Goal: Task Accomplishment & Management: Manage account settings

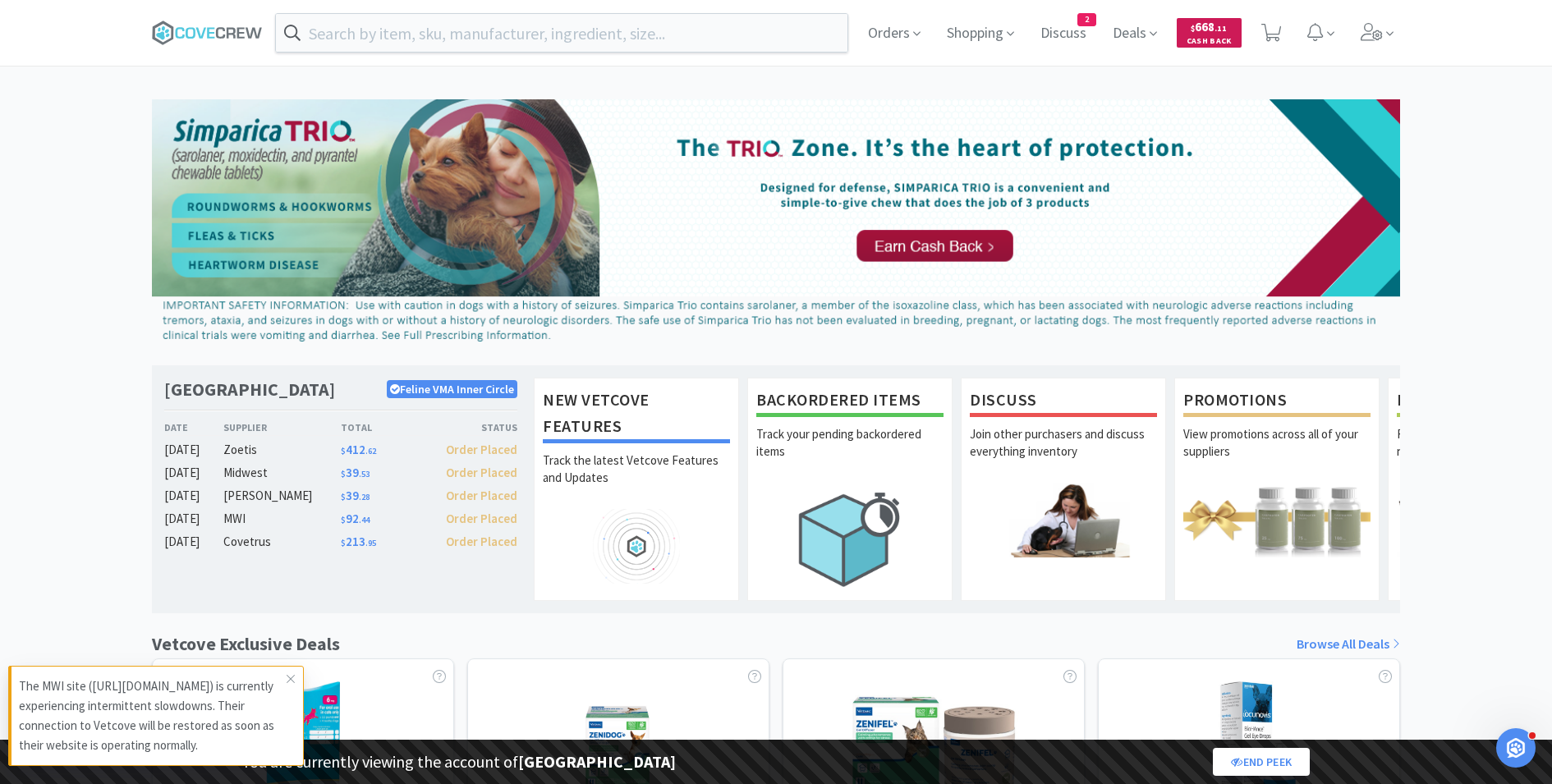
click at [1188, 40] on span "Cash Back" at bounding box center [1209, 42] width 46 height 11
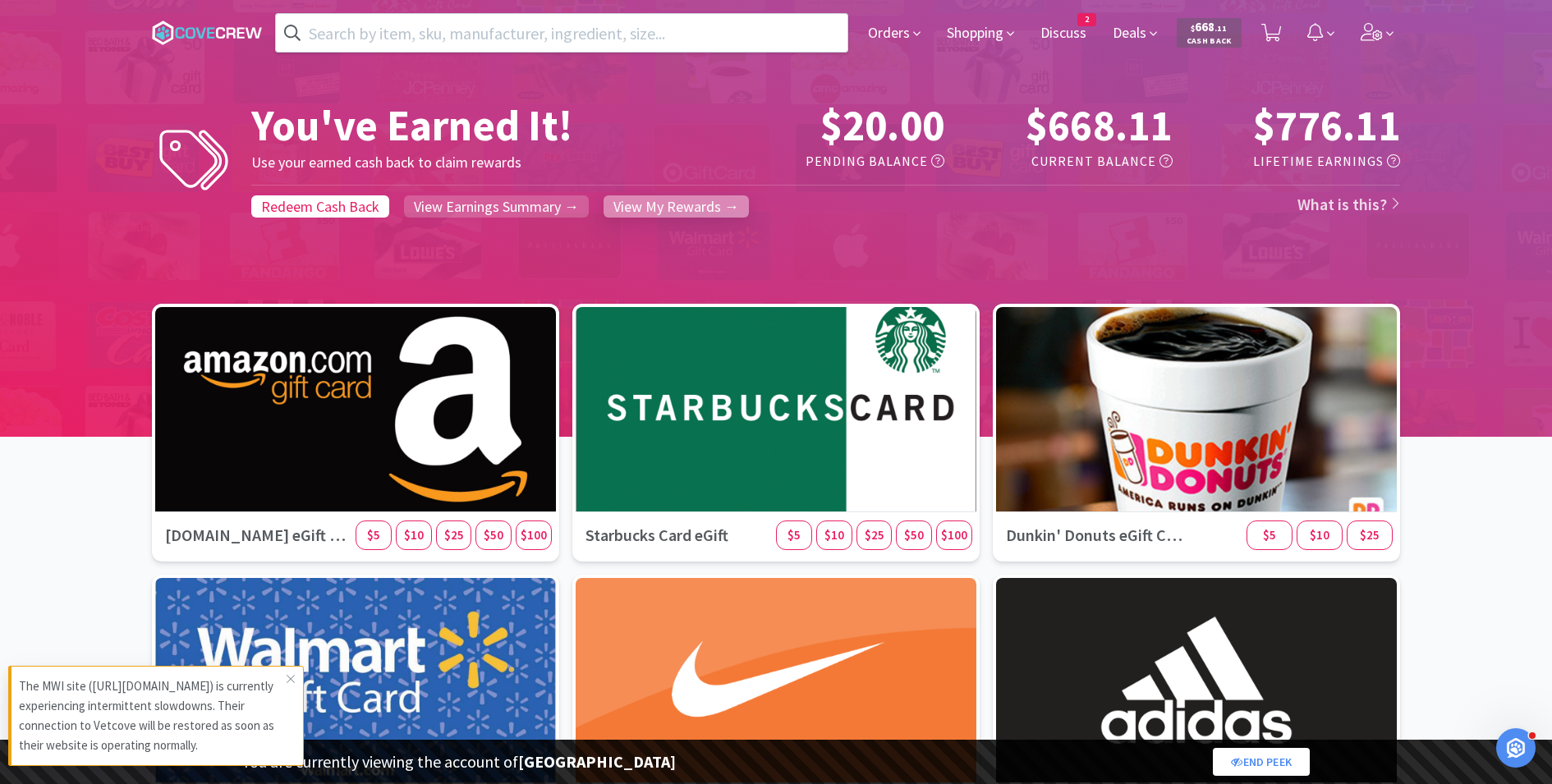
click at [671, 212] on span "View My Rewards →" at bounding box center [676, 206] width 126 height 19
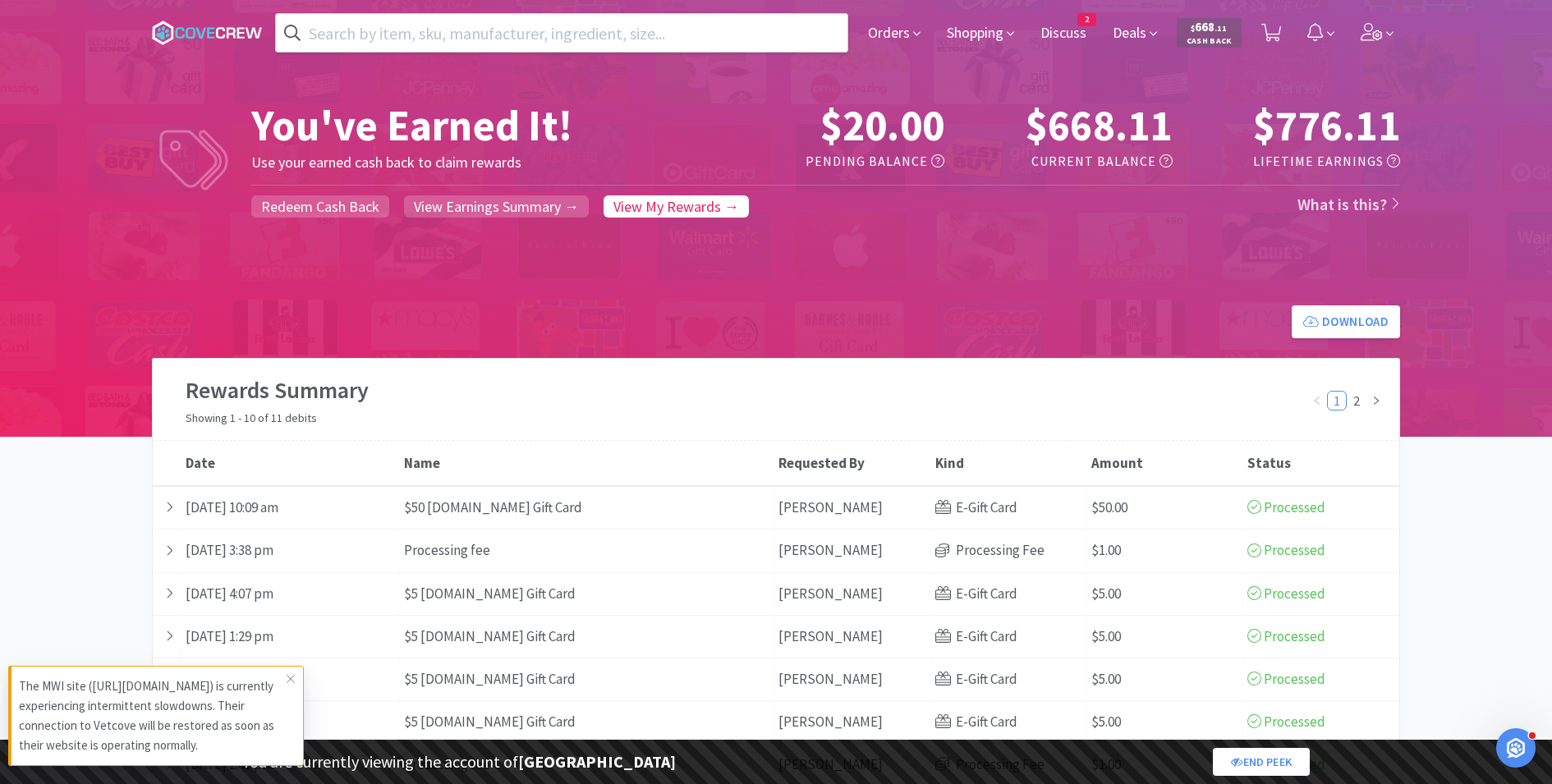
click at [364, 55] on div "Orders Shopping Discuss Discuss 2 Deals $ 668 . 11 Cash Back" at bounding box center [776, 33] width 1248 height 66
click at [364, 35] on input "text" at bounding box center [561, 33] width 571 height 38
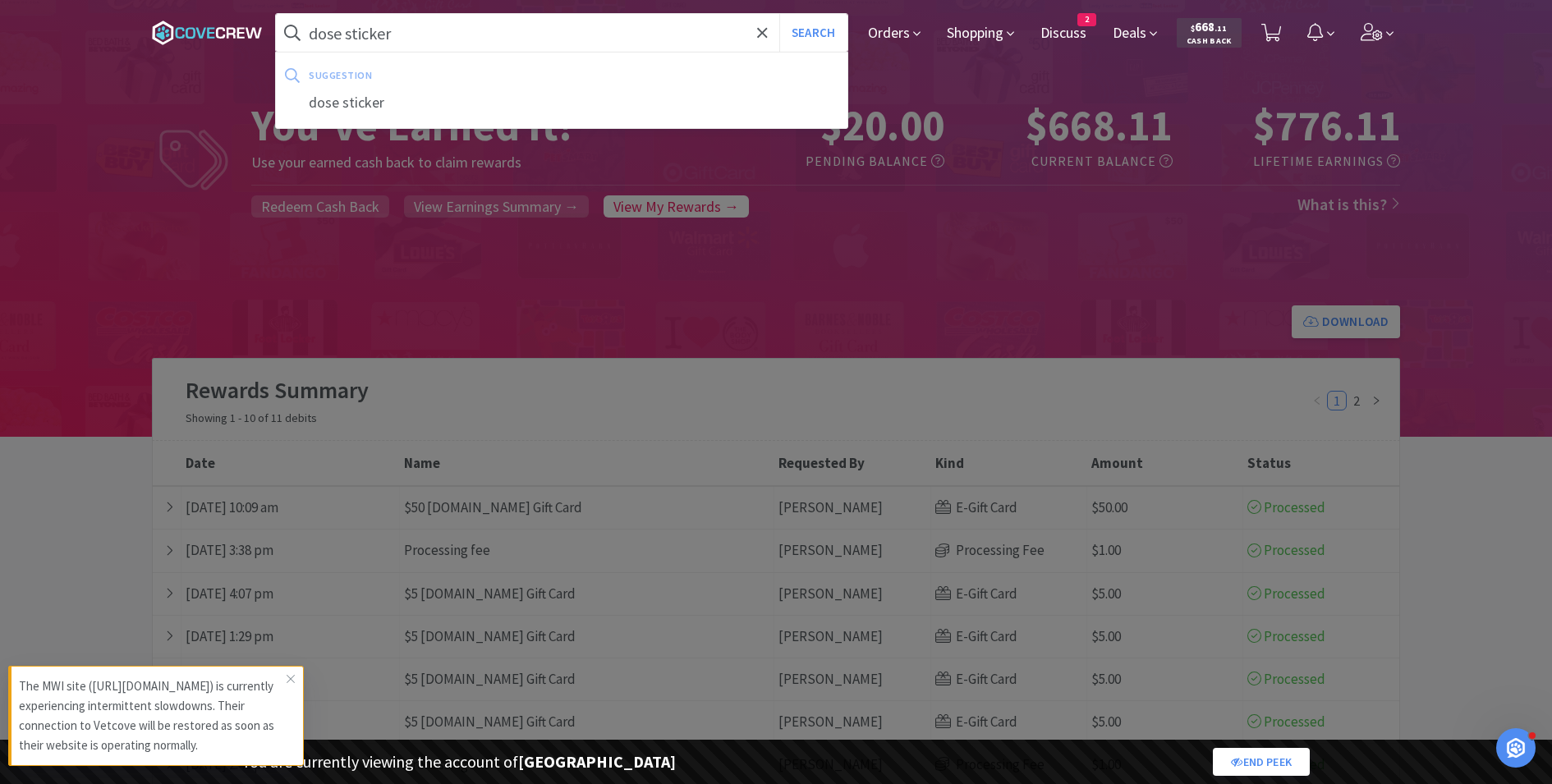
type input "dose sticker"
click at [779, 14] on button "Search" at bounding box center [813, 33] width 68 height 38
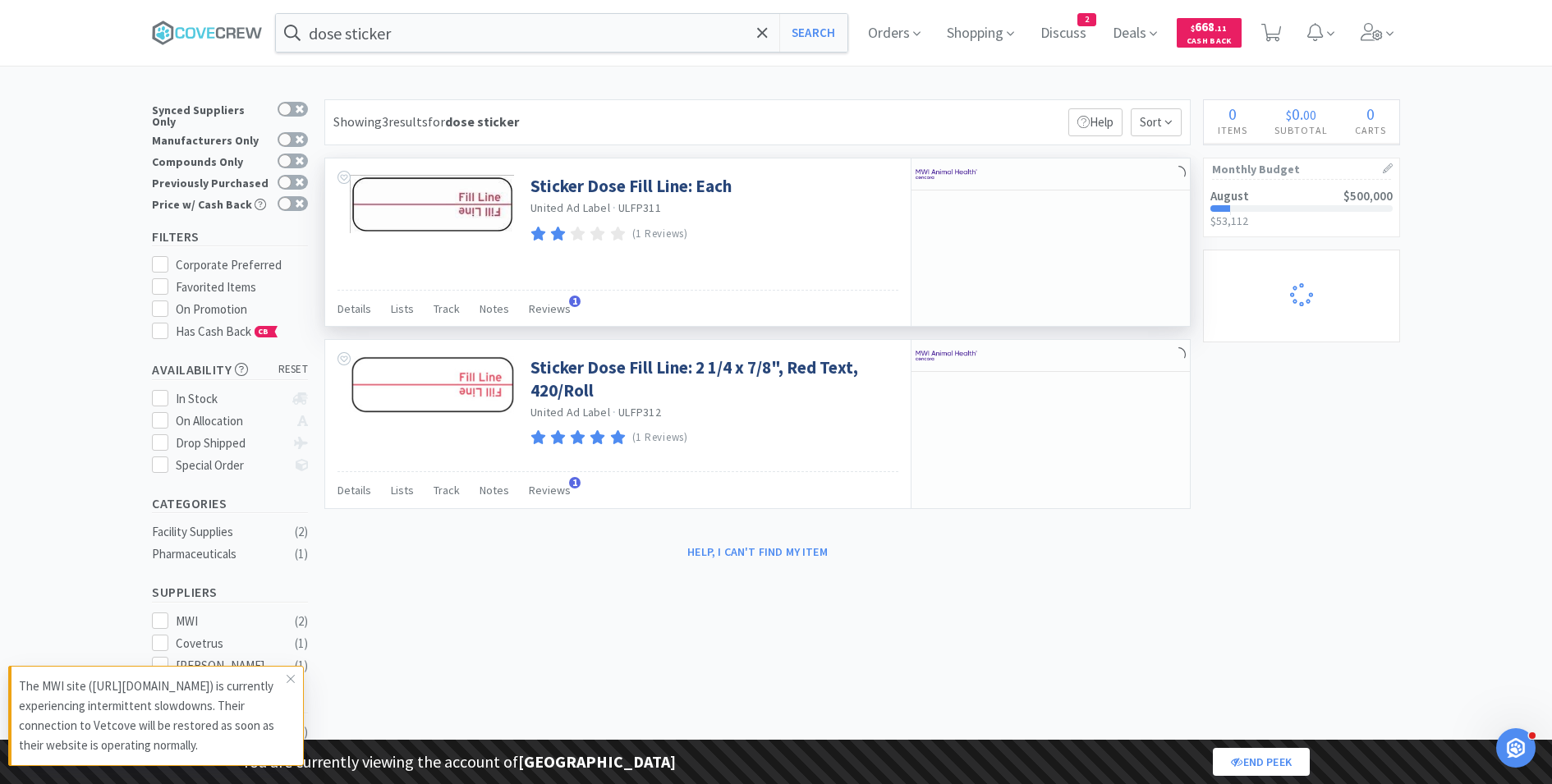
select select "2"
select select "1"
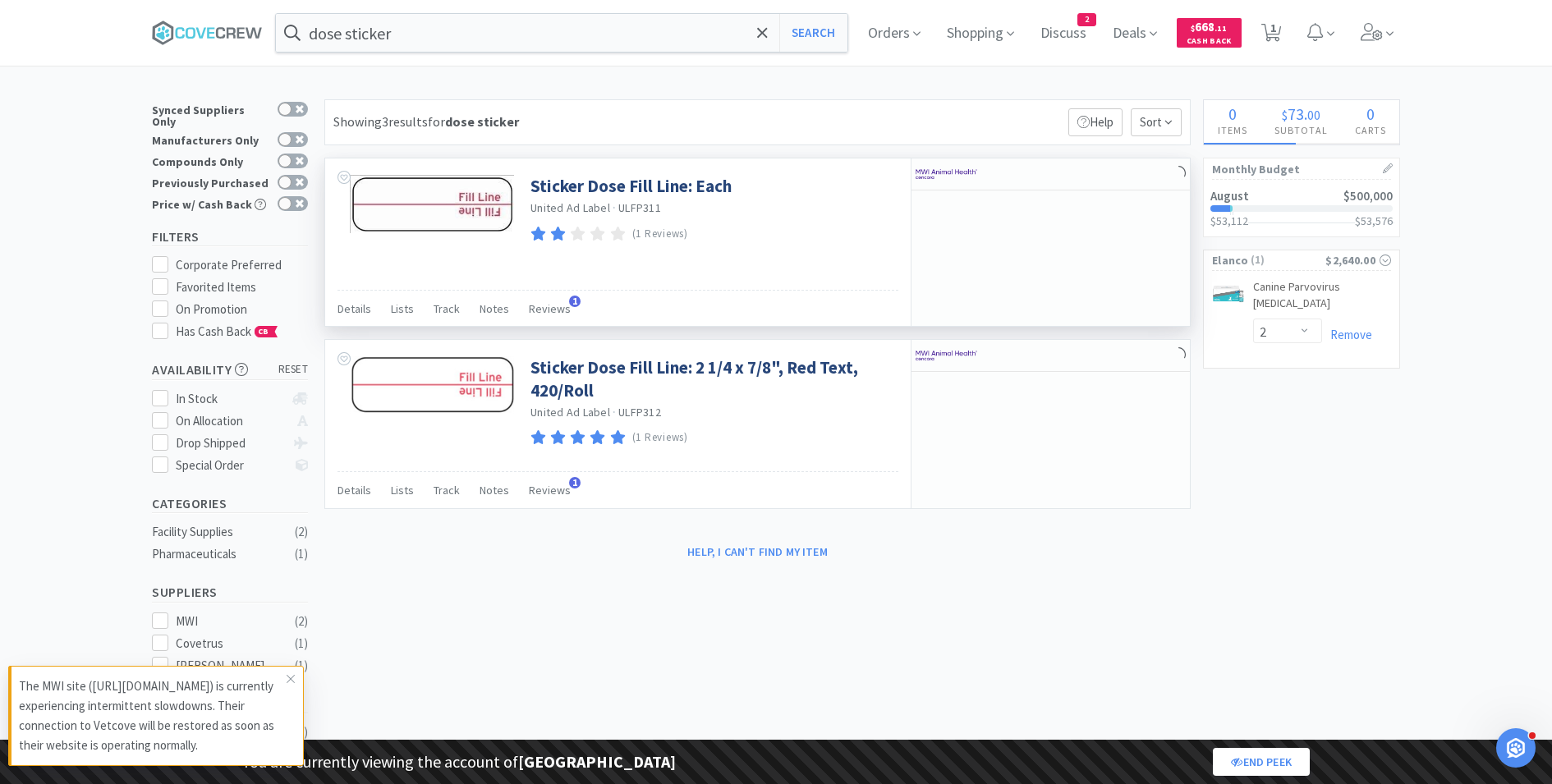
select select "2"
select select "1"
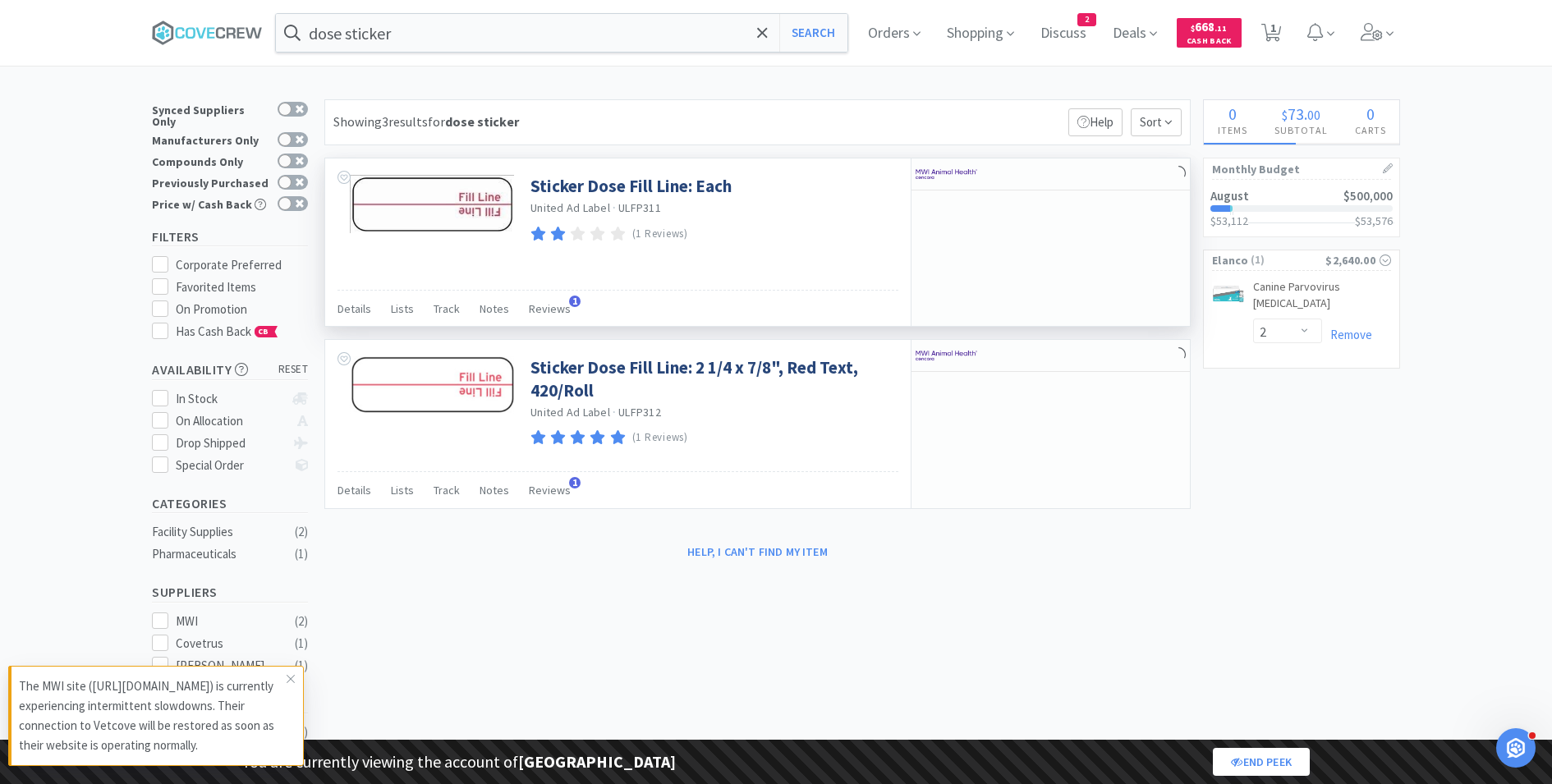
select select "2"
select select "15"
select select "5"
select select "2"
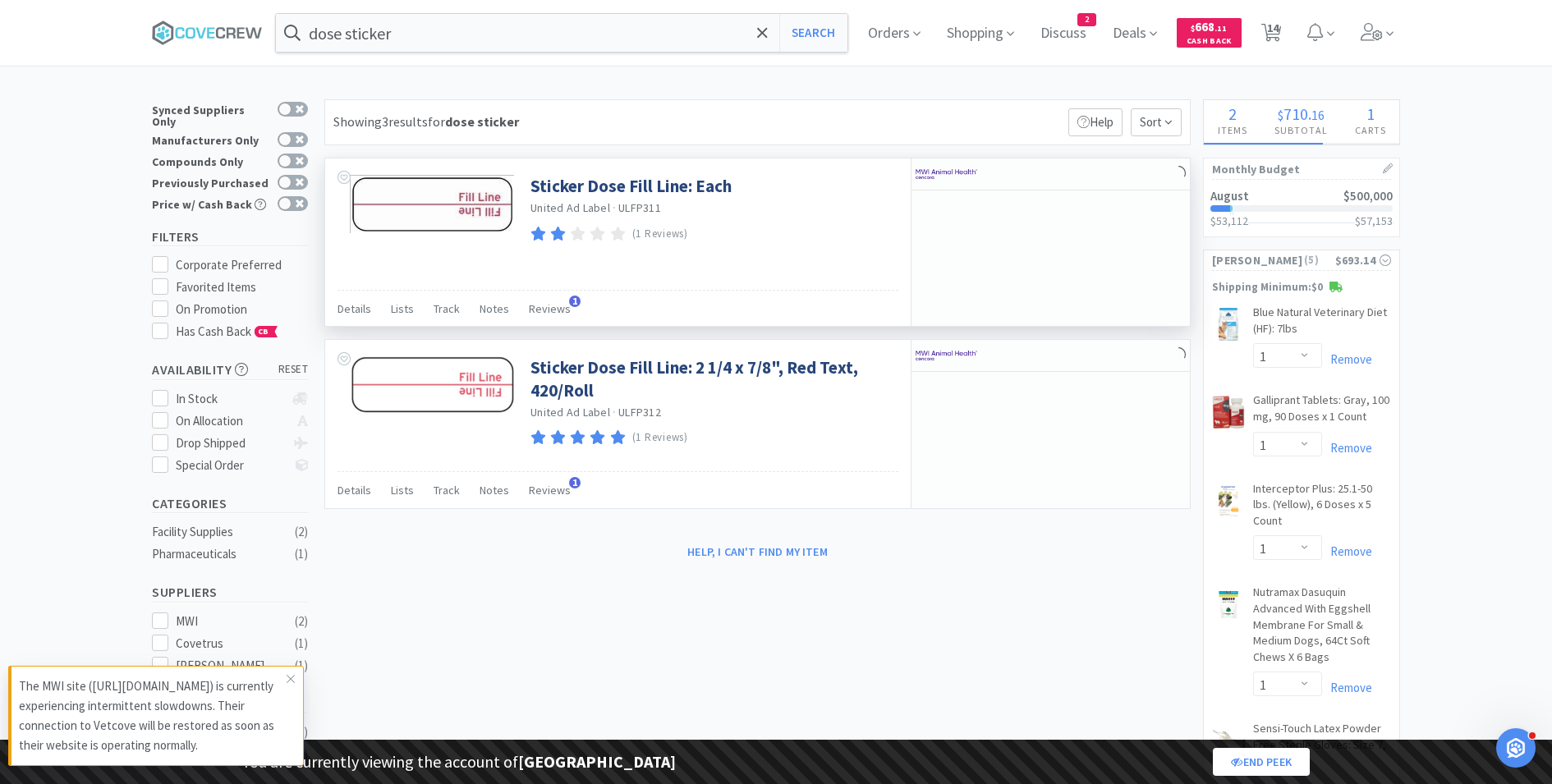
select select "1"
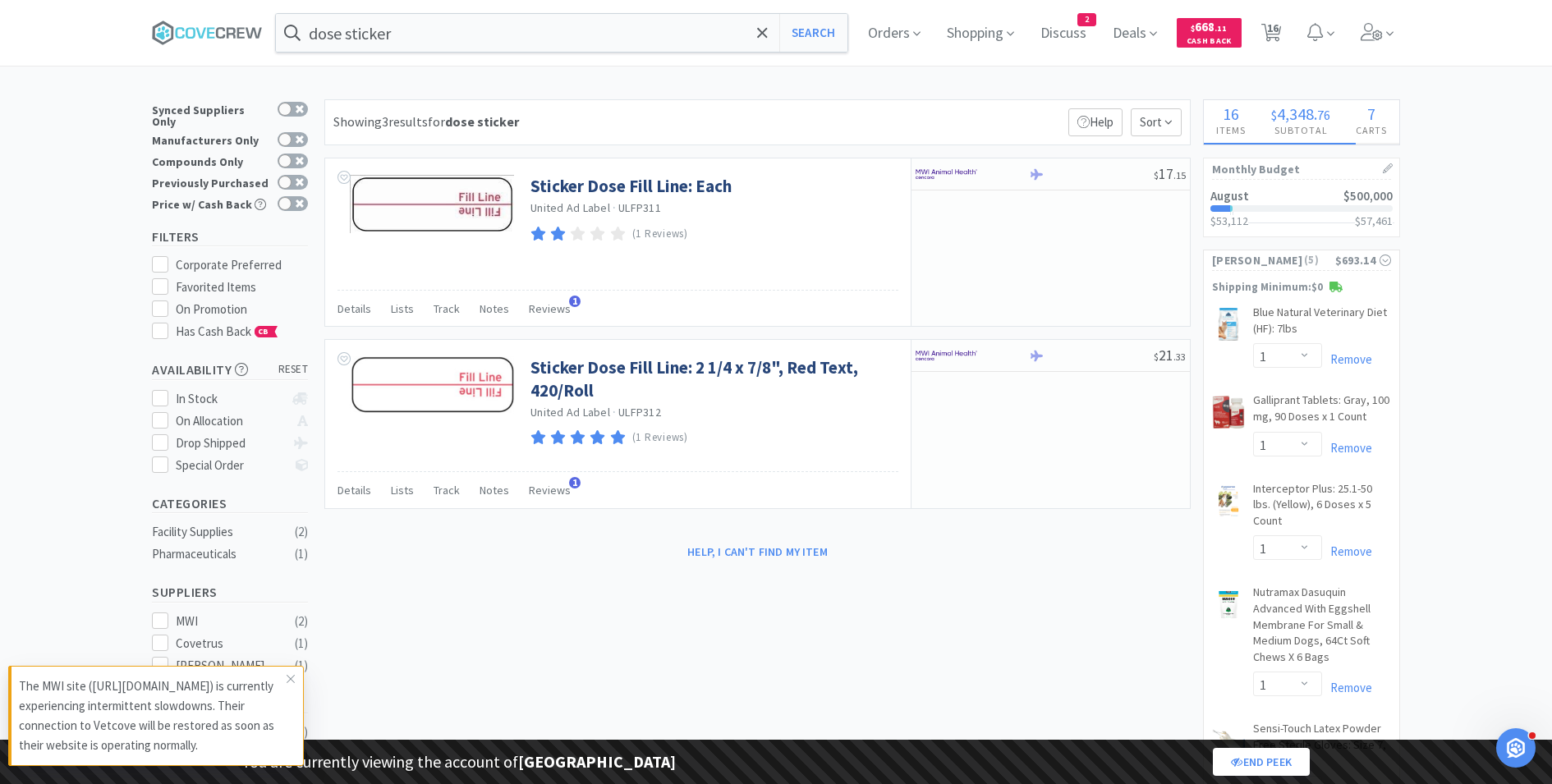
select select "1"
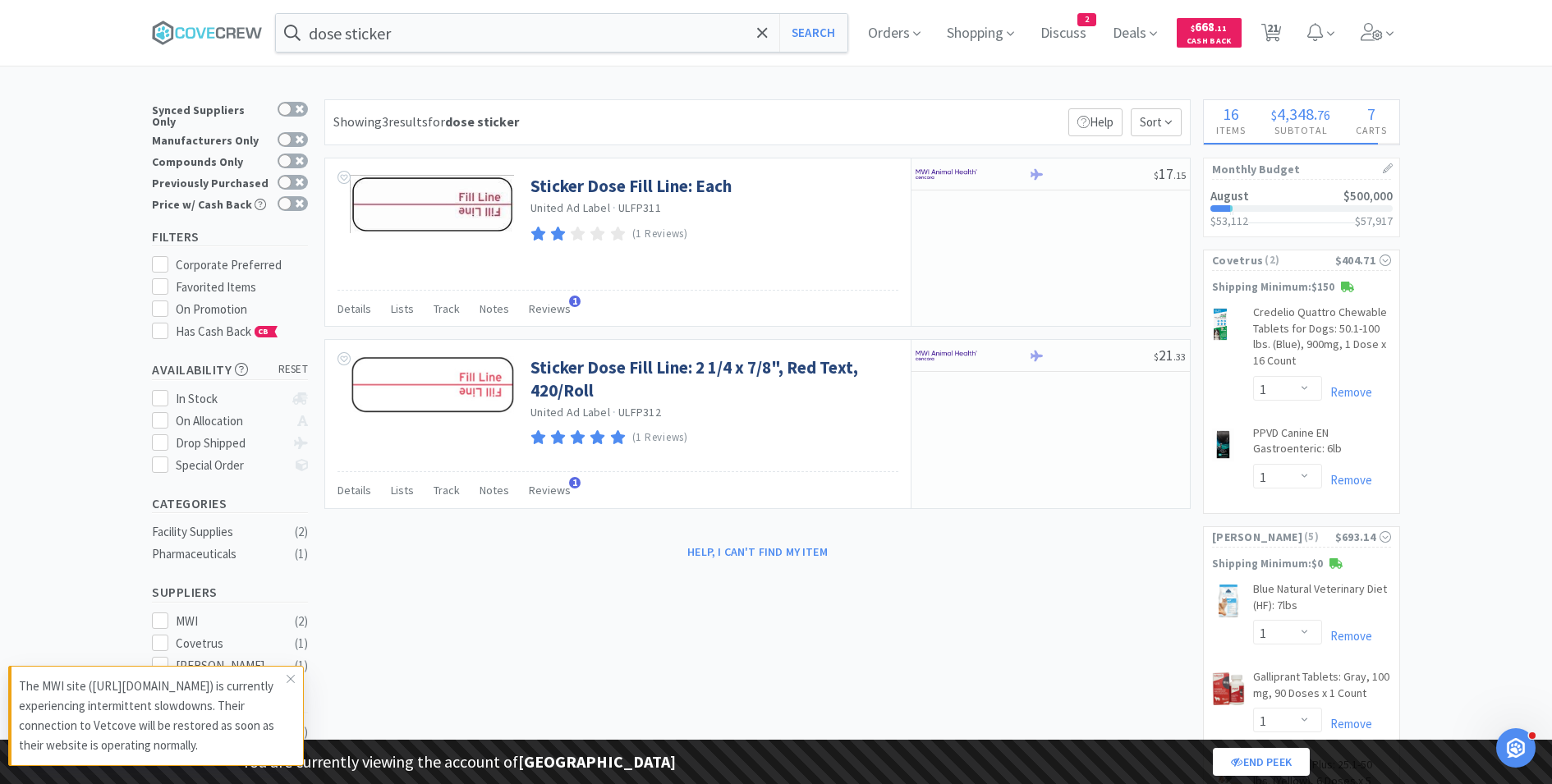
select select "2"
select select "1"
select select "3"
select select "5"
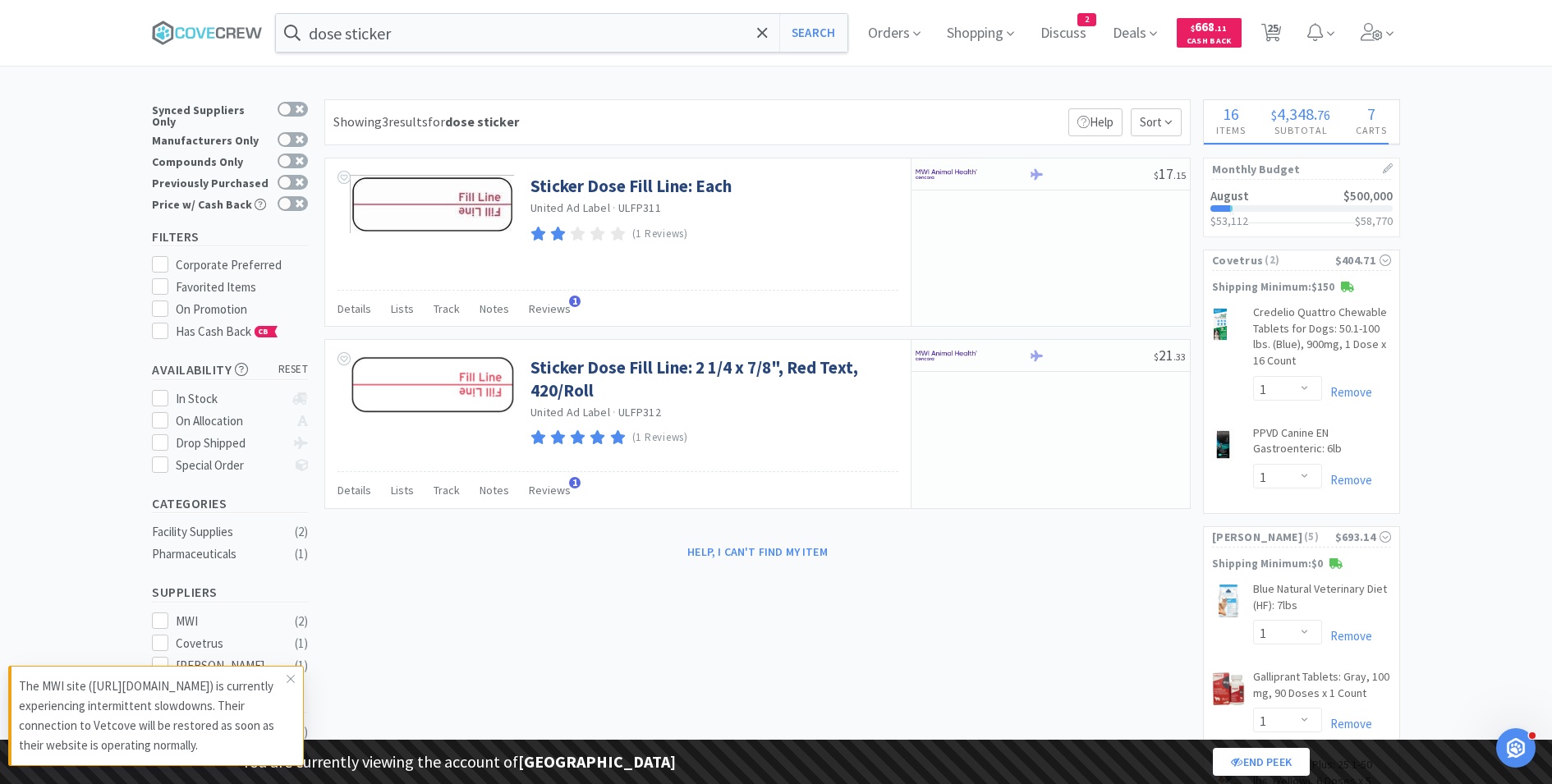
select select "2"
click at [1371, 35] on icon at bounding box center [1371, 31] width 22 height 18
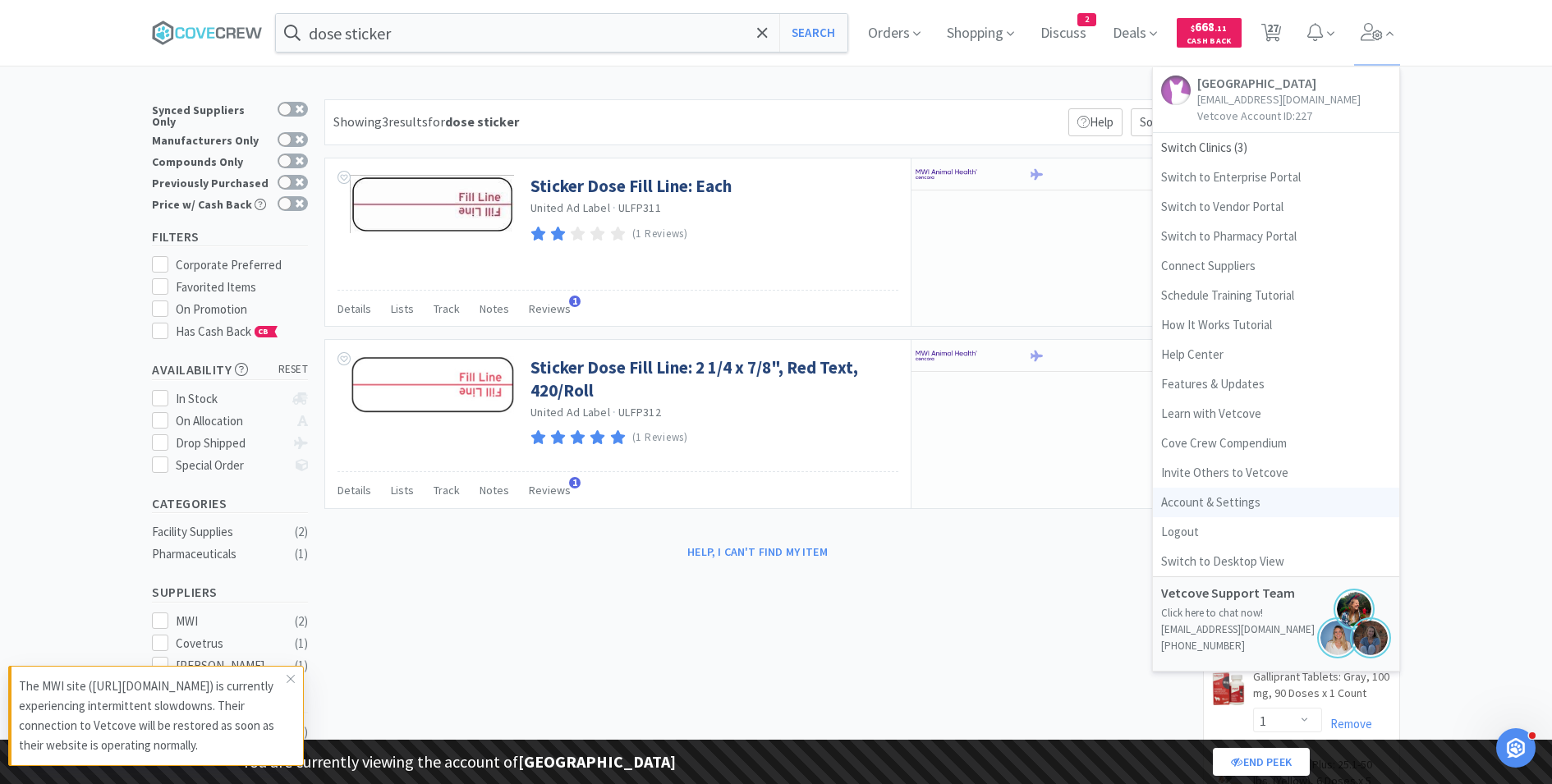
click at [1212, 500] on link "Account & Settings" at bounding box center [1276, 502] width 246 height 30
